Goal: Task Accomplishment & Management: Complete application form

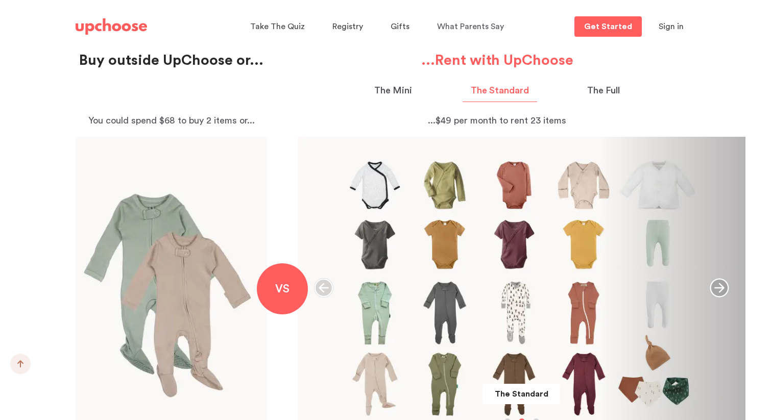
scroll to position [1071, 0]
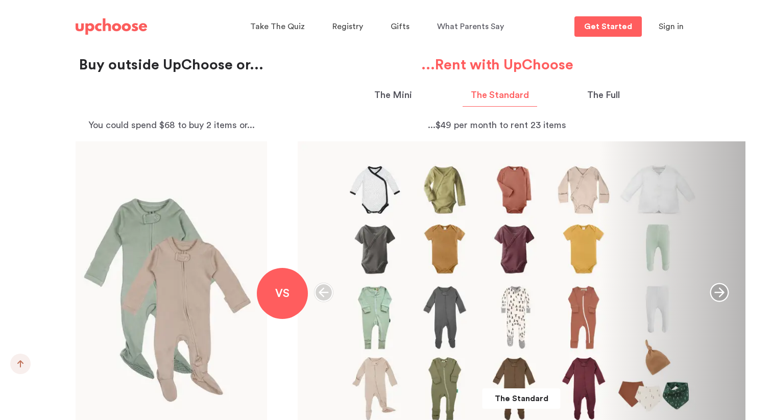
click at [601, 98] on p "The Full" at bounding box center [603, 95] width 33 height 14
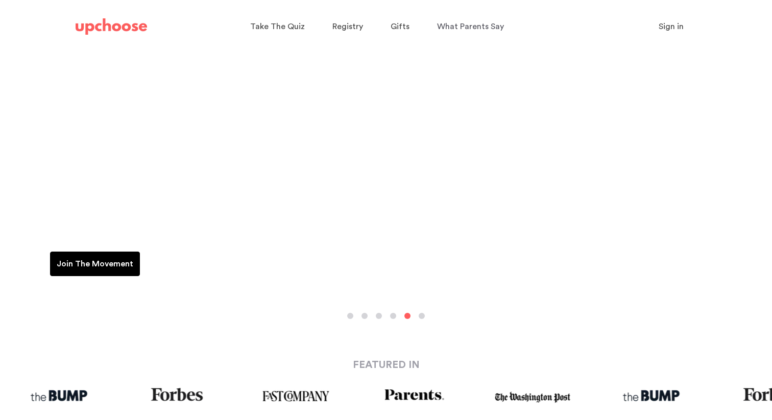
scroll to position [0, 0]
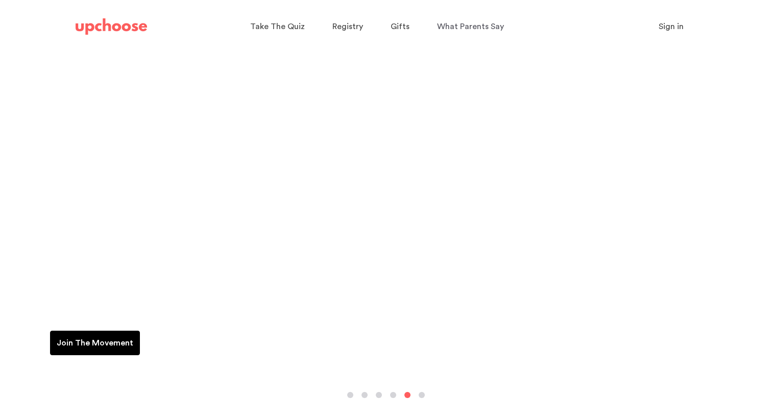
click at [107, 25] on img at bounding box center [111, 26] width 71 height 16
click at [340, 27] on span "Registry" at bounding box center [347, 26] width 31 height 8
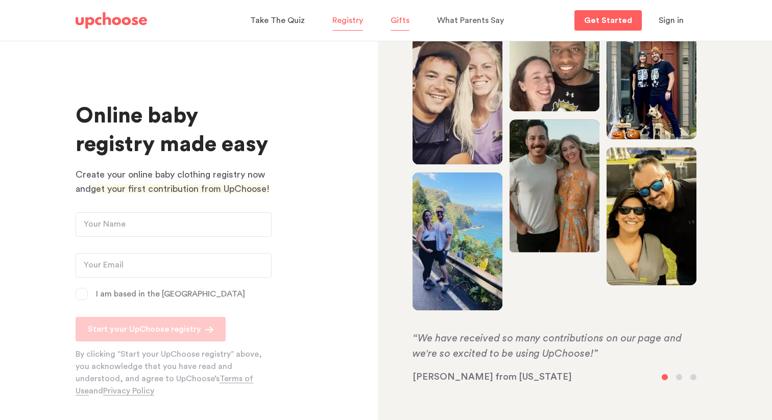
click at [398, 16] on span "Gifts" at bounding box center [400, 20] width 19 height 8
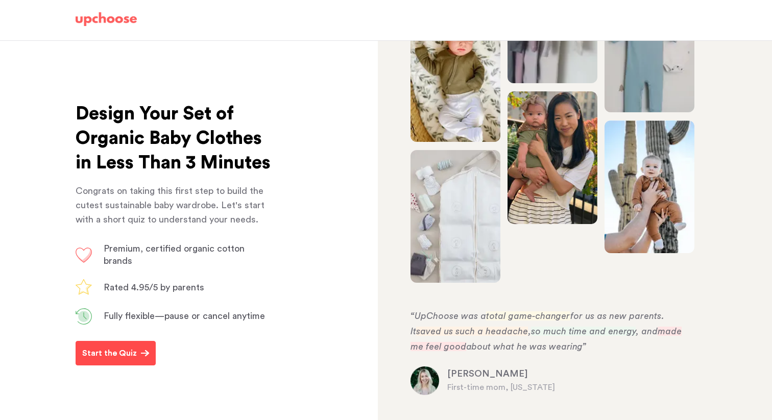
click at [136, 359] on span "Start the Quiz" at bounding box center [111, 353] width 59 height 12
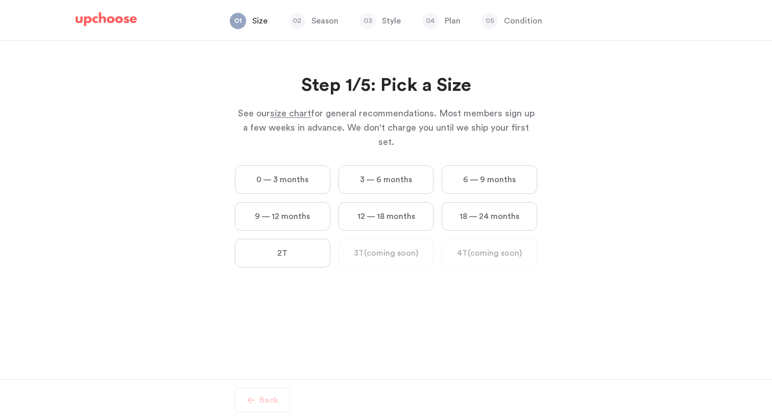
click at [397, 165] on label "3 — 6 months" at bounding box center [385, 179] width 95 height 29
click at [0, 0] on months "3 — 6 months" at bounding box center [0, 0] width 0 height 0
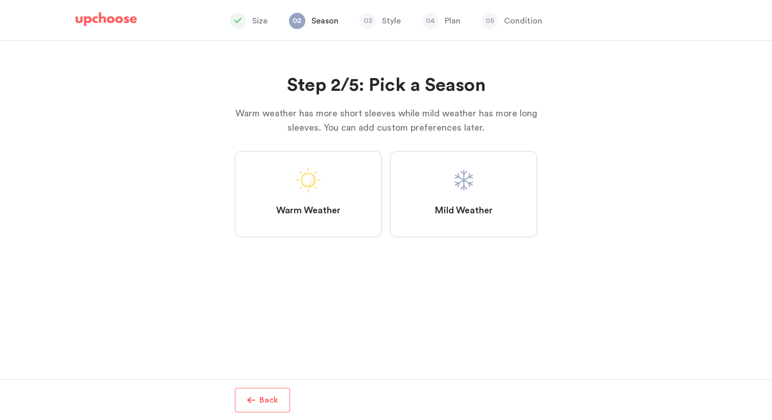
click at [436, 210] on span "Mild Weather" at bounding box center [463, 211] width 58 height 12
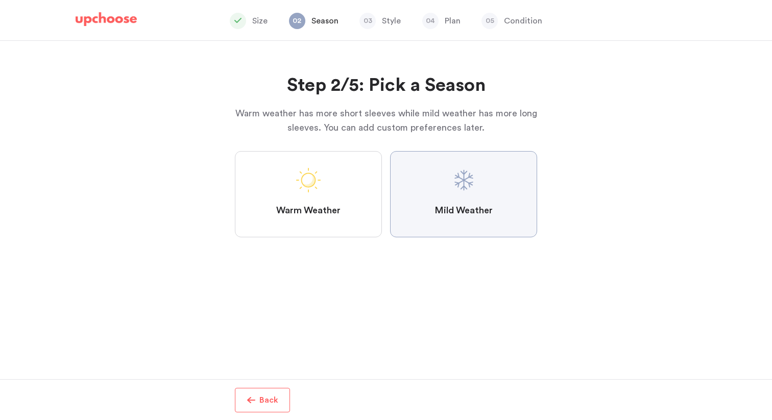
click at [0, 0] on Weather "Mild Weather" at bounding box center [0, 0] width 0 height 0
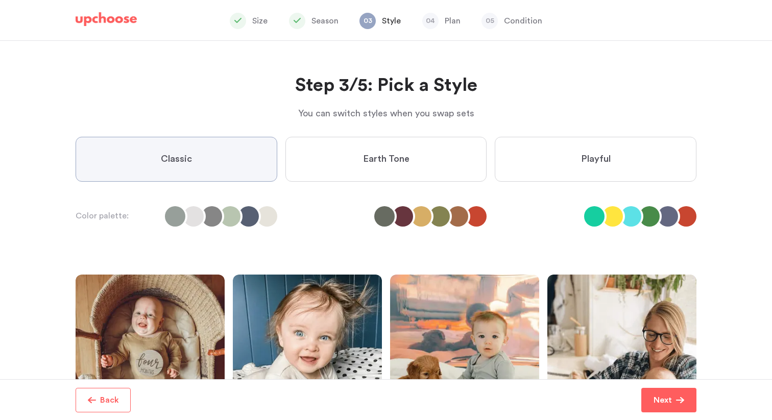
click at [329, 160] on label "Earth Tone" at bounding box center [386, 159] width 202 height 45
click at [0, 0] on Tone "Earth Tone" at bounding box center [0, 0] width 0 height 0
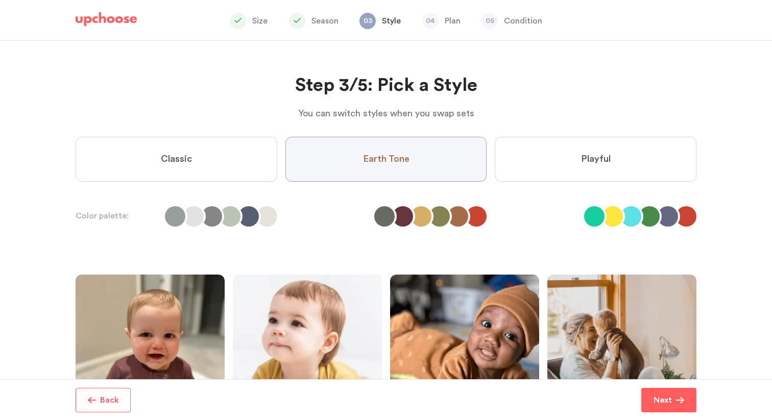
click at [185, 137] on label "Classic" at bounding box center [177, 159] width 202 height 45
click at [0, 0] on input "Classic" at bounding box center [0, 0] width 0 height 0
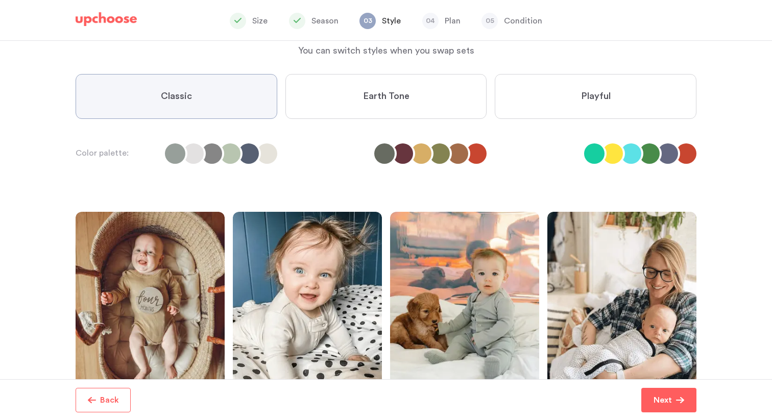
scroll to position [51, 0]
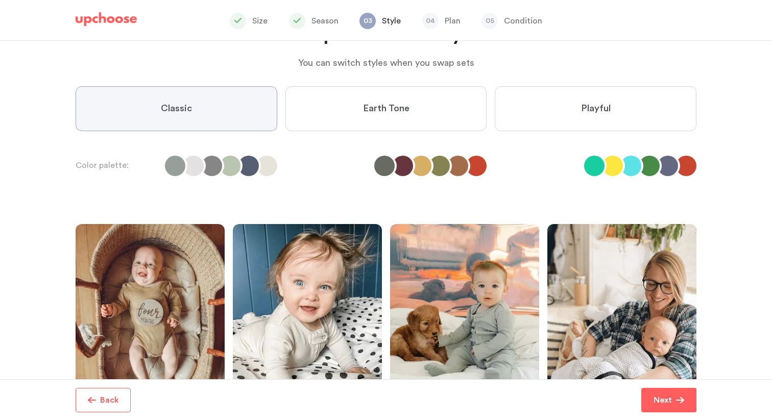
click at [347, 103] on label "Earth Tone" at bounding box center [386, 108] width 202 height 45
click at [0, 0] on Tone "Earth Tone" at bounding box center [0, 0] width 0 height 0
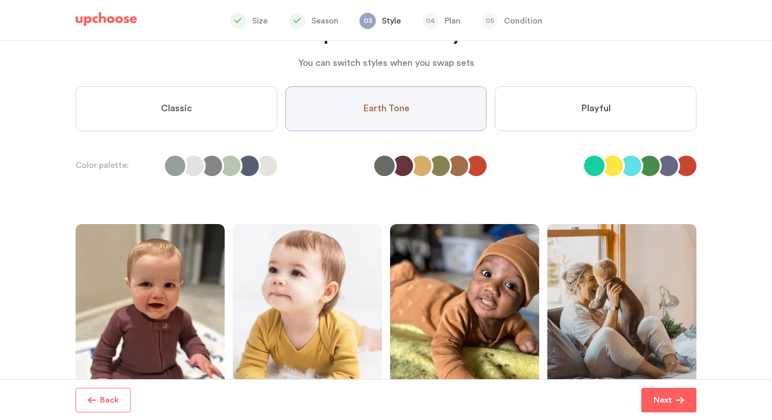
click at [561, 108] on label "Playful" at bounding box center [596, 108] width 202 height 45
click at [0, 0] on input "Playful" at bounding box center [0, 0] width 0 height 0
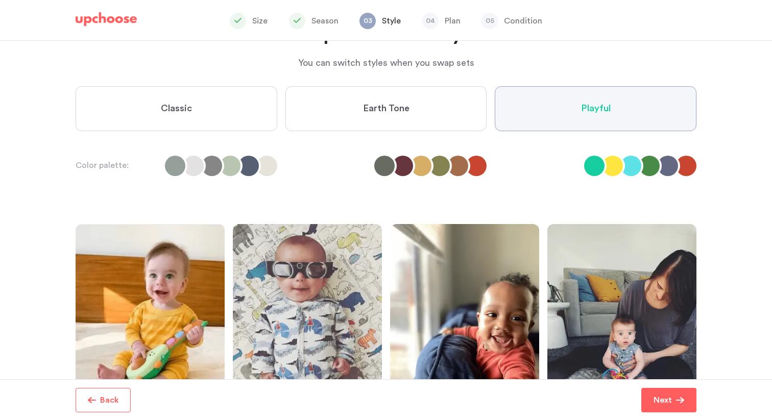
click at [370, 110] on span "Earth Tone" at bounding box center [386, 109] width 46 height 12
click at [0, 0] on Tone "Earth Tone" at bounding box center [0, 0] width 0 height 0
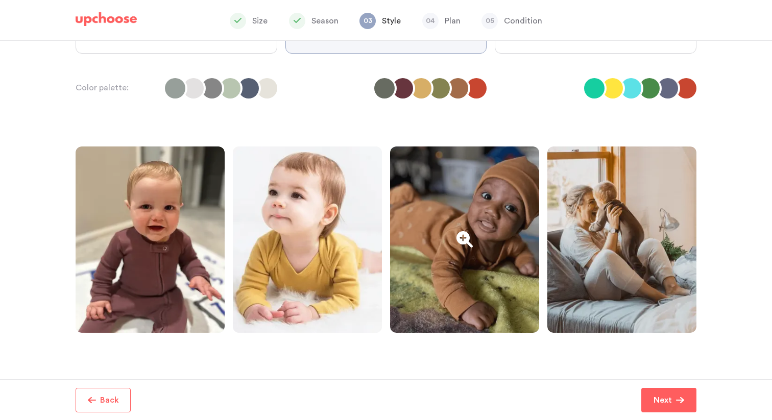
scroll to position [136, 0]
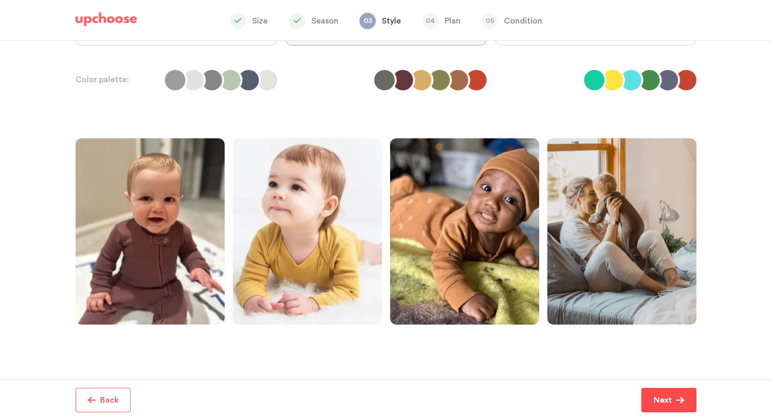
click at [651, 396] on button "Next" at bounding box center [668, 400] width 55 height 25
